Goal: Task Accomplishment & Management: Use online tool/utility

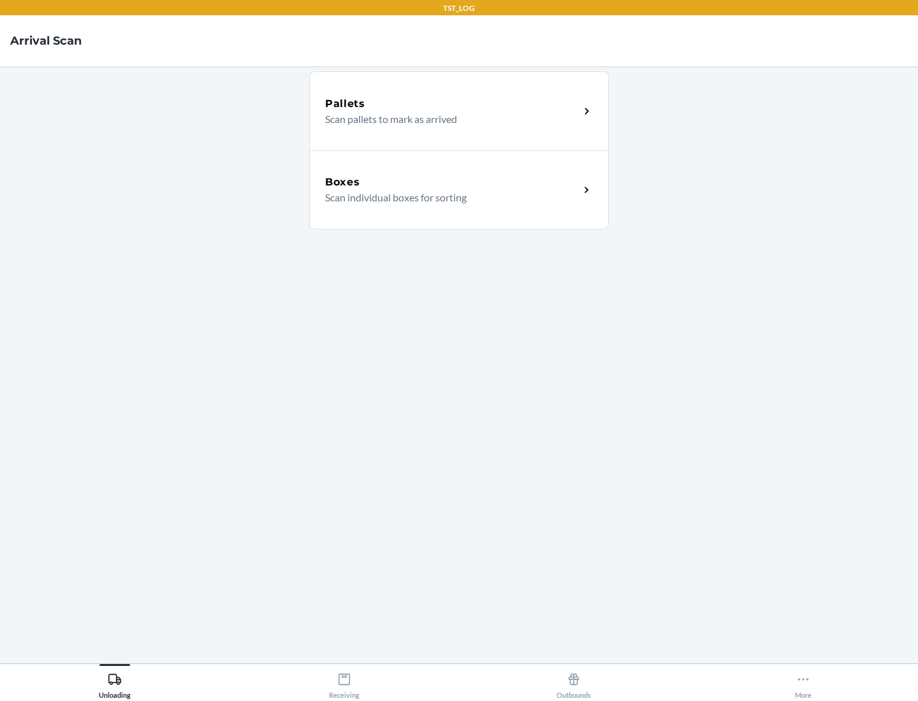
click at [452, 182] on div "Boxes" at bounding box center [452, 182] width 254 height 15
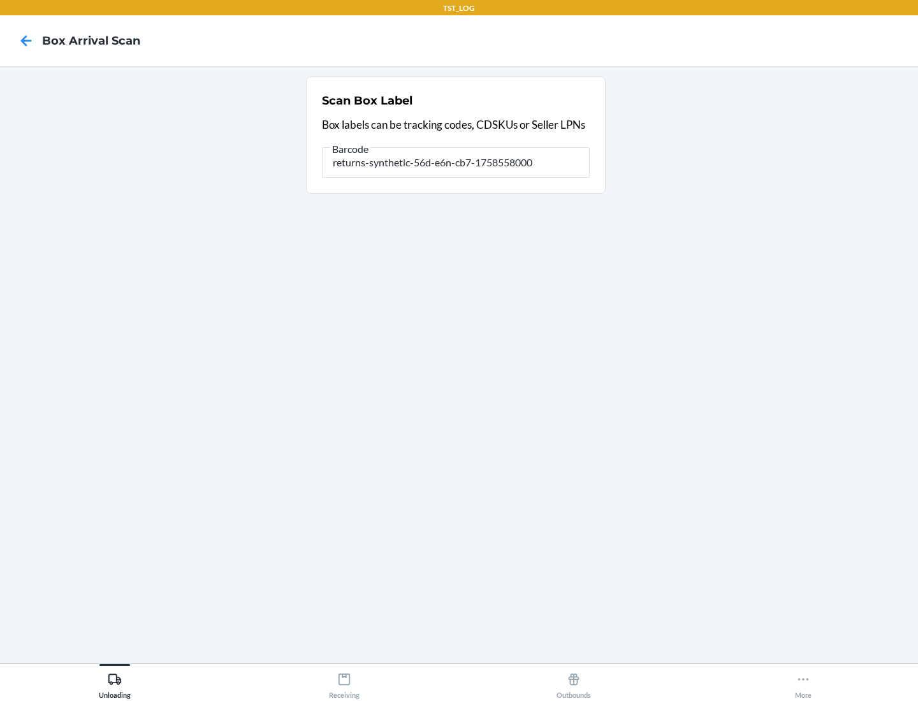
type input "returns-synthetic-56d-e6n-cb7-1758558000"
